Goal: Find specific page/section: Find specific page/section

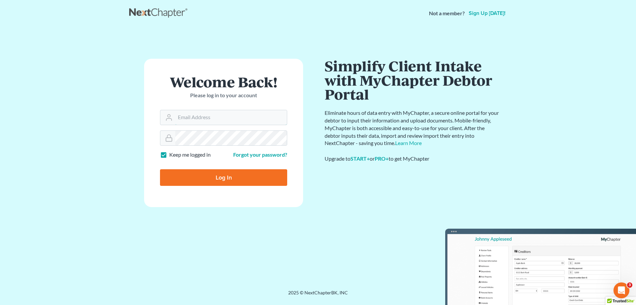
type input "[EMAIL_ADDRESS][DOMAIN_NAME]"
drag, startPoint x: 470, startPoint y: 55, endPoint x: 440, endPoint y: 85, distance: 42.2
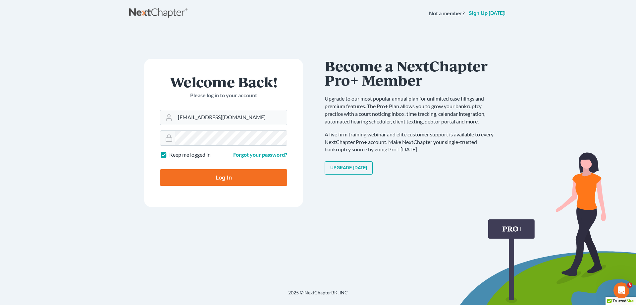
drag, startPoint x: 440, startPoint y: 85, endPoint x: 206, endPoint y: 177, distance: 251.0
click at [206, 177] on input "Log In" at bounding box center [223, 177] width 127 height 17
type input "Thinking..."
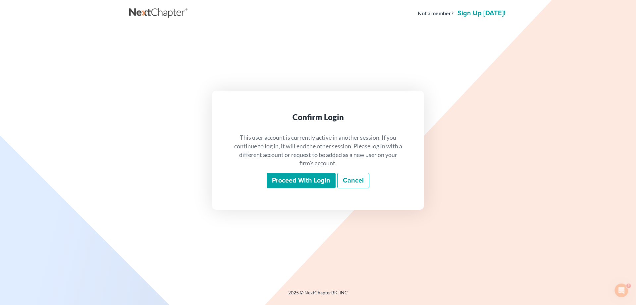
click at [283, 179] on input "Proceed with login" at bounding box center [301, 180] width 69 height 15
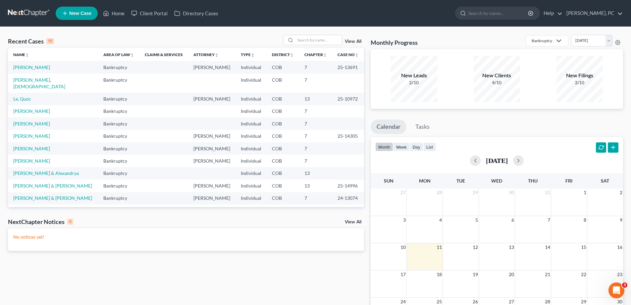
click at [352, 40] on link "View All" at bounding box center [353, 41] width 17 height 5
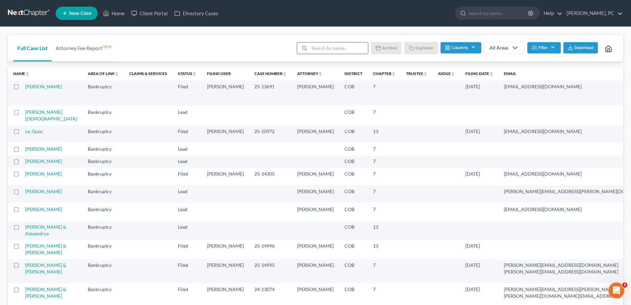
click at [322, 50] on input "search" at bounding box center [339, 47] width 59 height 11
click at [320, 50] on input "search" at bounding box center [339, 47] width 59 height 11
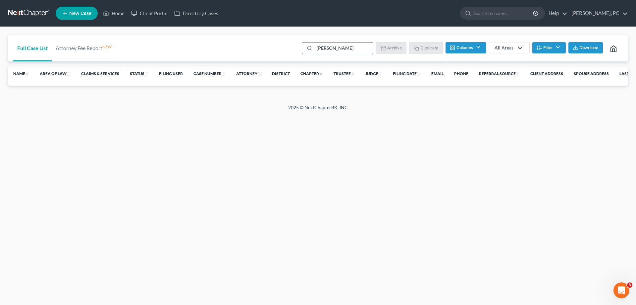
type input "[PERSON_NAME]"
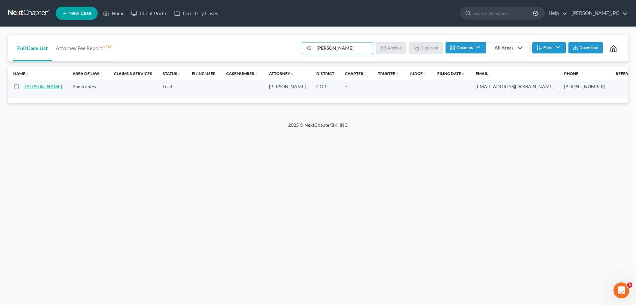
click at [40, 86] on link "[PERSON_NAME]" at bounding box center [43, 87] width 37 height 6
